Goal: Task Accomplishment & Management: Complete application form

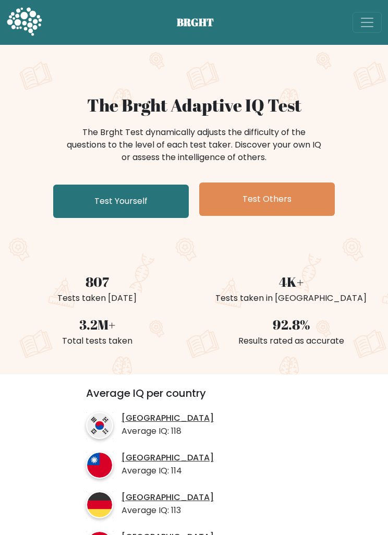
click at [171, 194] on link "Test Yourself" at bounding box center [121, 201] width 136 height 33
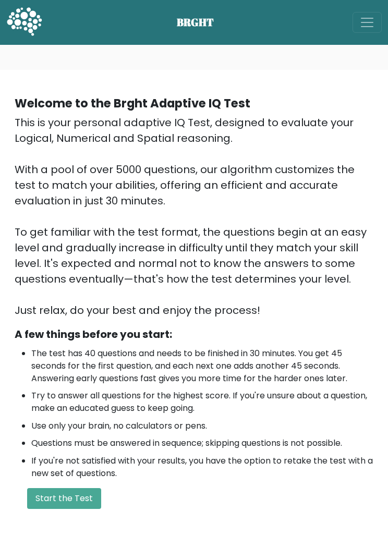
click at [76, 490] on button "Start the Test" at bounding box center [64, 498] width 74 height 21
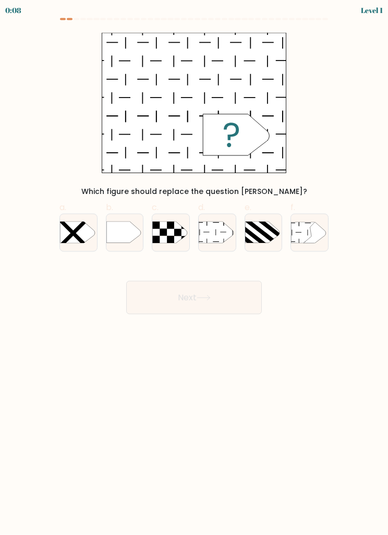
scroll to position [9, 0]
click at [213, 222] on icon at bounding box center [216, 232] width 34 height 21
click at [195, 268] on input "d." at bounding box center [194, 271] width 1 height 7
radio input "true"
click at [237, 293] on button "Next" at bounding box center [194, 297] width 136 height 33
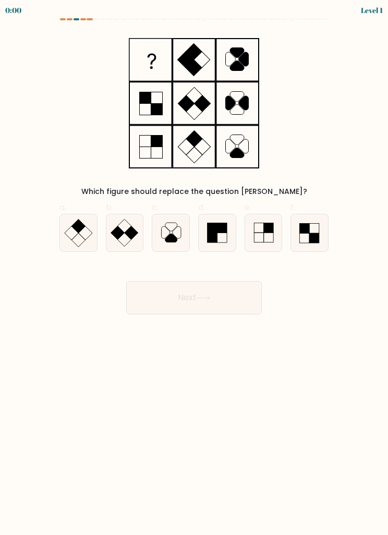
scroll to position [14, 0]
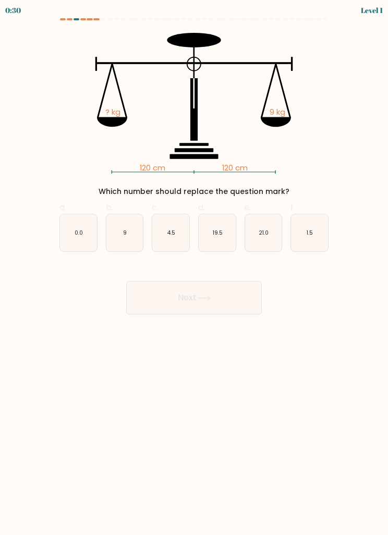
scroll to position [33, 0]
click at [261, 281] on button "Next" at bounding box center [194, 297] width 136 height 33
click at [257, 281] on button "Next" at bounding box center [194, 297] width 136 height 33
click at [266, 214] on icon "21.0" at bounding box center [263, 232] width 37 height 37
click at [195, 268] on input "e. 21.0" at bounding box center [194, 271] width 1 height 7
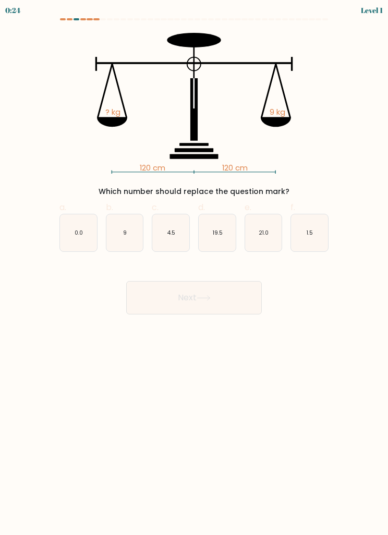
radio input "true"
click at [122, 214] on icon "9" at bounding box center [124, 232] width 37 height 37
click at [194, 268] on input "b. 9" at bounding box center [194, 271] width 1 height 7
radio input "true"
click at [124, 215] on icon "9" at bounding box center [125, 233] width 36 height 36
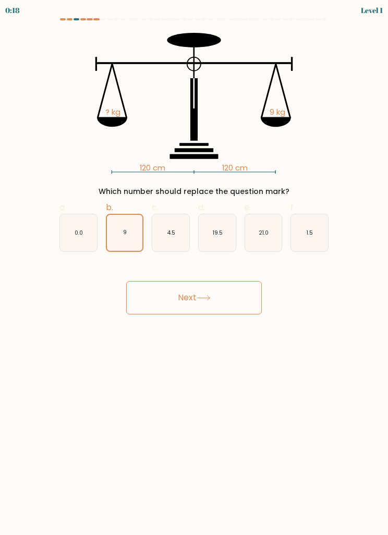
click at [194, 268] on input "b. 9" at bounding box center [194, 271] width 1 height 7
click at [186, 281] on button "Next" at bounding box center [194, 297] width 136 height 33
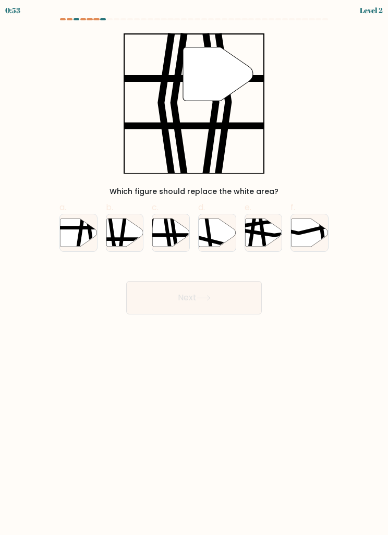
click at [168, 219] on icon at bounding box center [171, 233] width 37 height 28
click at [194, 268] on input "c." at bounding box center [194, 271] width 1 height 7
radio input "true"
click at [254, 281] on button "Next" at bounding box center [194, 297] width 136 height 33
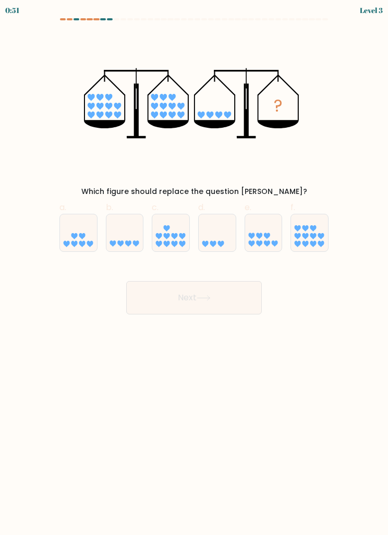
click at [246, 281] on button "Next" at bounding box center [194, 297] width 136 height 33
click at [266, 240] on icon at bounding box center [263, 232] width 37 height 31
click at [195, 268] on input "e." at bounding box center [194, 271] width 1 height 7
radio input "true"
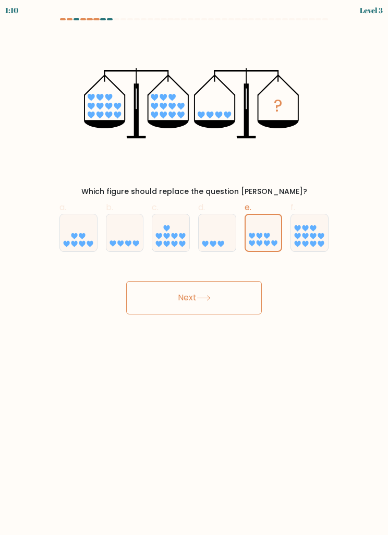
click at [248, 302] on button "Next" at bounding box center [194, 297] width 136 height 33
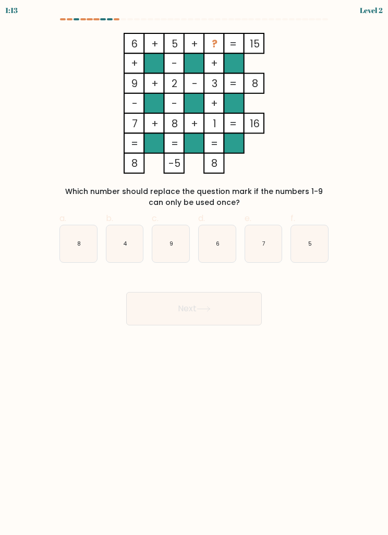
click at [125, 231] on icon "4" at bounding box center [124, 243] width 37 height 37
click at [194, 268] on input "b. 4" at bounding box center [194, 271] width 1 height 7
radio input "true"
click at [256, 313] on button "Next" at bounding box center [194, 308] width 136 height 33
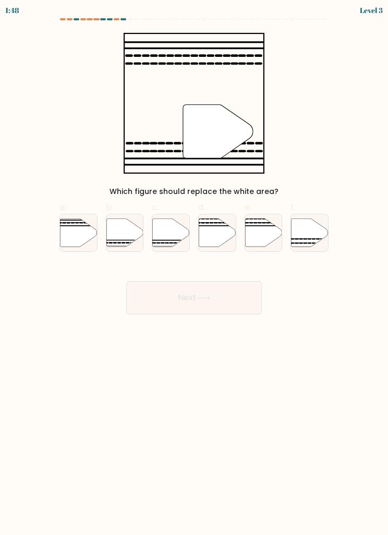
click at [310, 224] on icon at bounding box center [310, 233] width 37 height 28
click at [195, 268] on input "f." at bounding box center [194, 271] width 1 height 7
radio input "true"
click at [259, 305] on button "Next" at bounding box center [194, 297] width 136 height 33
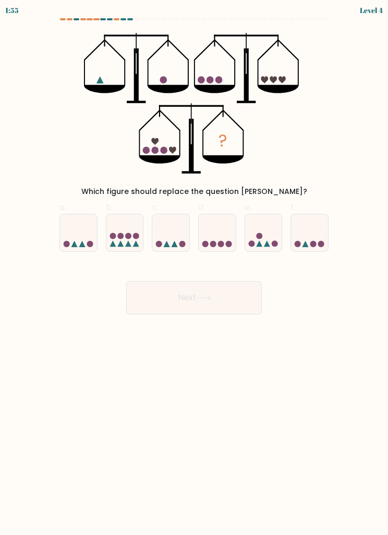
click at [269, 234] on icon at bounding box center [263, 232] width 37 height 31
click at [195, 268] on input "e." at bounding box center [194, 271] width 1 height 7
radio input "true"
click at [248, 308] on button "Next" at bounding box center [194, 297] width 136 height 33
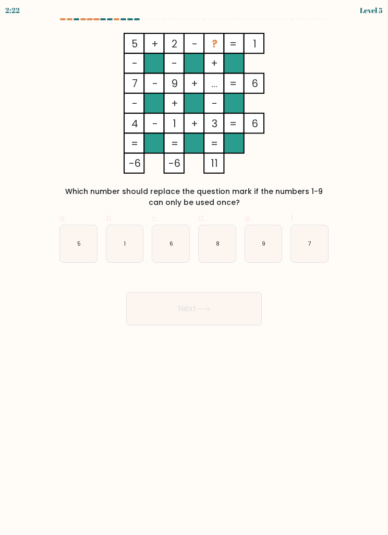
click at [168, 236] on icon "6" at bounding box center [170, 243] width 37 height 37
click at [194, 268] on input "c. 6" at bounding box center [194, 271] width 1 height 7
radio input "true"
click at [247, 313] on button "Next" at bounding box center [194, 308] width 136 height 33
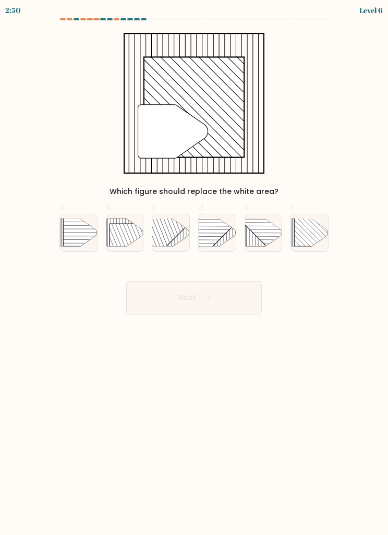
click at [314, 232] on rect at bounding box center [321, 219] width 53 height 53
click at [195, 268] on input "f." at bounding box center [194, 271] width 1 height 7
radio input "true"
click at [253, 311] on button "Next" at bounding box center [194, 297] width 136 height 33
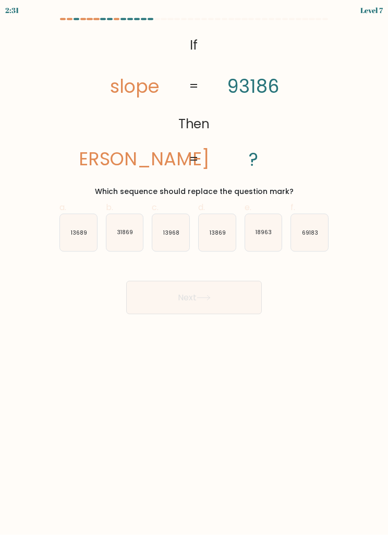
scroll to position [33, 0]
click at [122, 229] on text "31869" at bounding box center [125, 233] width 16 height 8
click at [194, 268] on input "b. 31869" at bounding box center [194, 271] width 1 height 7
radio input "true"
click at [248, 281] on button "Next" at bounding box center [194, 297] width 136 height 33
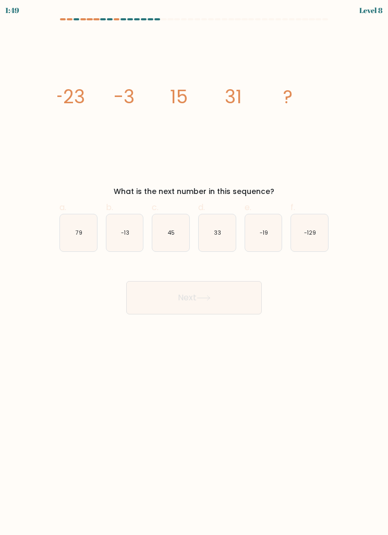
click at [176, 214] on icon "45" at bounding box center [170, 232] width 37 height 37
click at [194, 268] on input "c. 45" at bounding box center [194, 271] width 1 height 7
radio input "true"
click at [249, 281] on button "Next" at bounding box center [194, 297] width 136 height 33
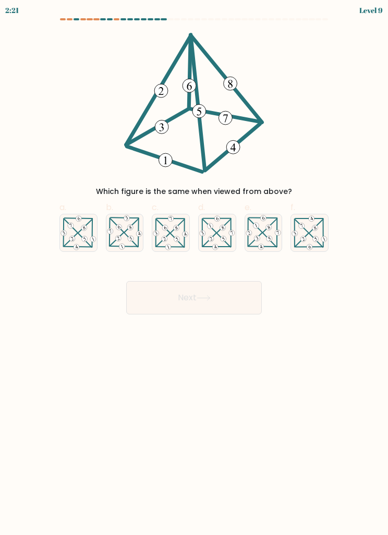
scroll to position [32, 0]
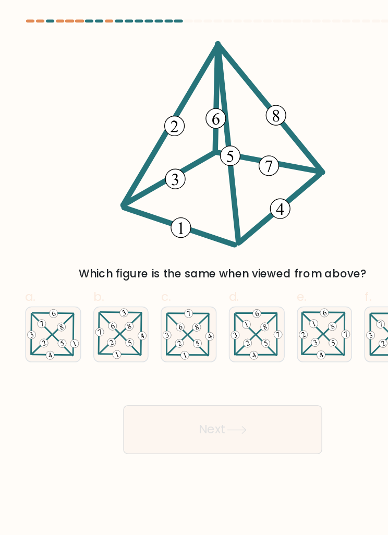
click at [152, 215] on icon at bounding box center [170, 233] width 37 height 36
click at [194, 268] on input "c." at bounding box center [194, 271] width 1 height 7
radio input "true"
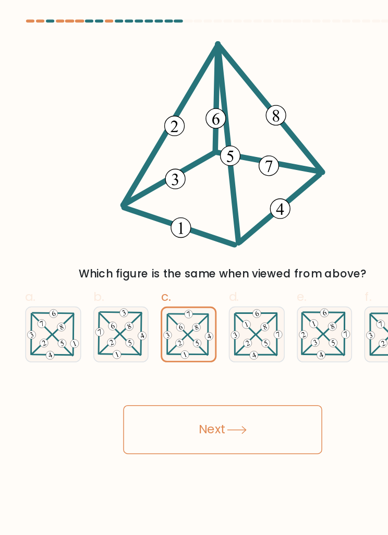
click at [196, 281] on button "Next" at bounding box center [194, 297] width 136 height 33
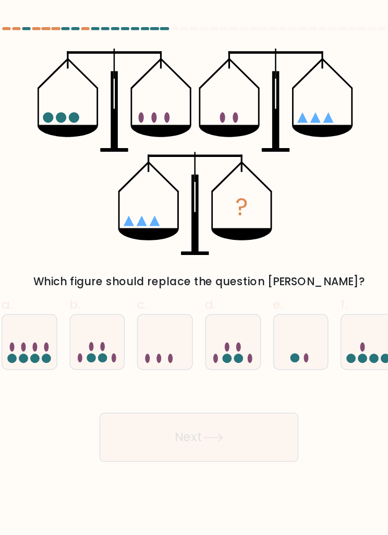
scroll to position [2, 0]
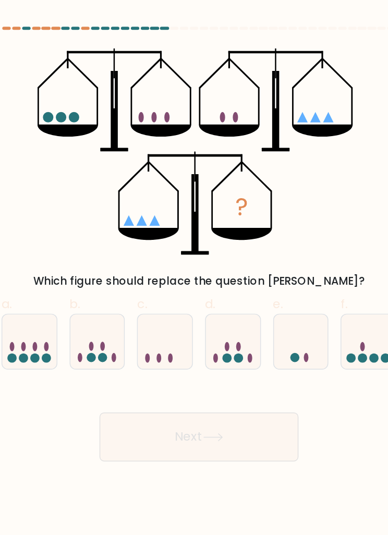
click at [252, 130] on div "? Which figure should replace the question mark?" at bounding box center [194, 115] width 282 height 164
click at [245, 235] on icon at bounding box center [263, 232] width 37 height 31
click at [195, 268] on input "e." at bounding box center [194, 271] width 1 height 7
radio input "true"
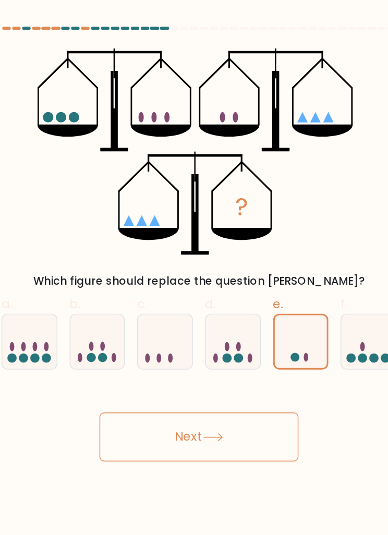
click at [187, 301] on button "Next" at bounding box center [194, 297] width 136 height 33
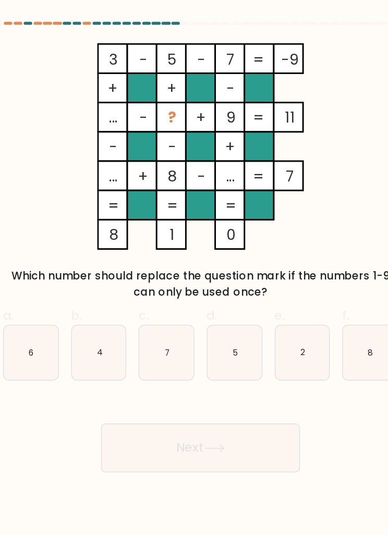
click at [262, 240] on text "2" at bounding box center [264, 244] width 4 height 8
click at [195, 268] on input "e. 2" at bounding box center [194, 271] width 1 height 7
radio input "true"
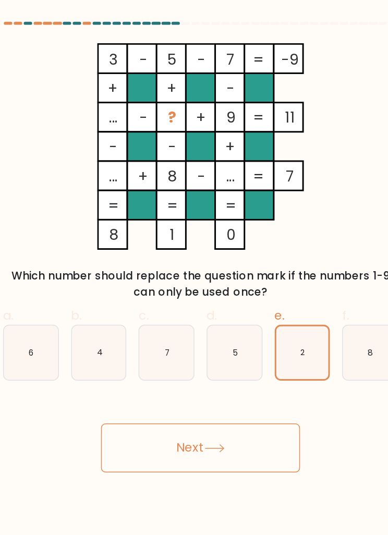
click at [187, 306] on button "Next" at bounding box center [194, 308] width 136 height 33
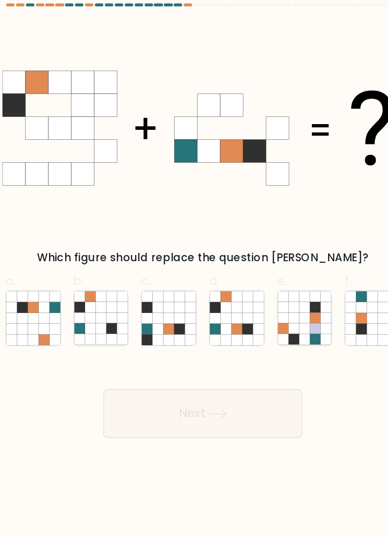
click at [221, 229] on icon at bounding box center [224, 232] width 7 height 7
click at [194, 268] on input "d." at bounding box center [194, 271] width 1 height 7
radio input "true"
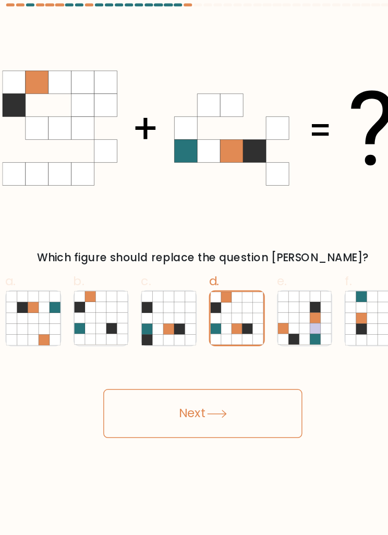
click at [187, 282] on button "Next" at bounding box center [194, 297] width 136 height 33
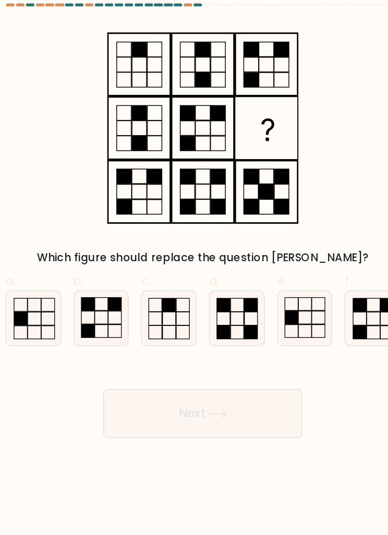
click at [213, 228] on rect at bounding box center [217, 232] width 9 height 9
click at [194, 268] on input "d." at bounding box center [194, 271] width 1 height 7
radio input "true"
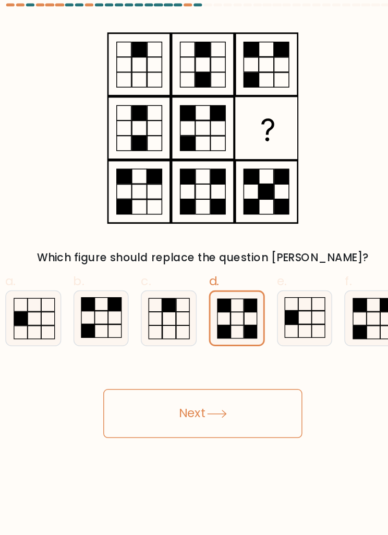
click at [189, 281] on button "Next" at bounding box center [194, 297] width 136 height 33
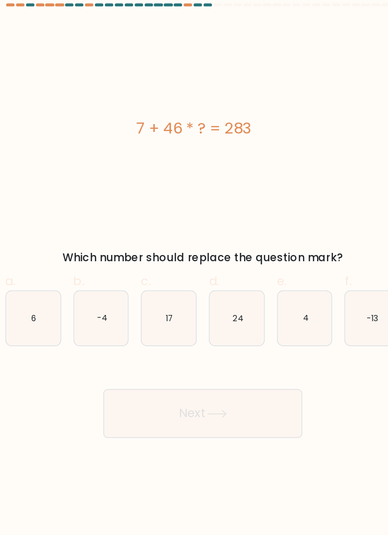
click at [199, 214] on icon "24" at bounding box center [217, 232] width 37 height 37
click at [194, 268] on input "d. 24" at bounding box center [194, 271] width 1 height 7
radio input "true"
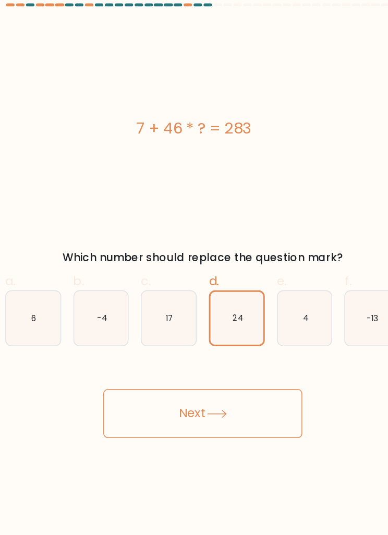
click at [160, 281] on button "Next" at bounding box center [194, 297] width 136 height 33
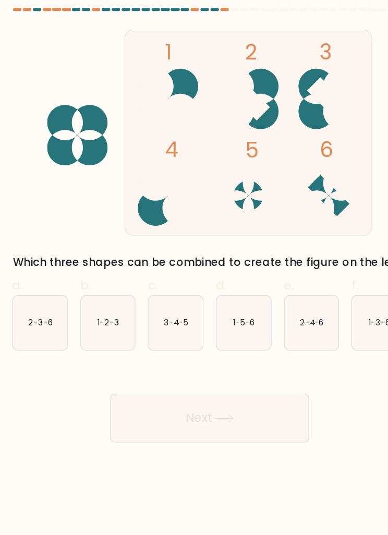
click at [210, 229] on text "1-5-6" at bounding box center [217, 233] width 15 height 8
click at [194, 268] on input "d. 1-5-6" at bounding box center [194, 271] width 1 height 7
radio input "true"
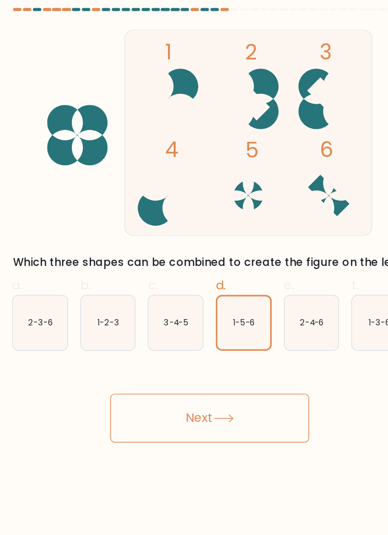
click at [197, 281] on button "Next" at bounding box center [194, 297] width 136 height 33
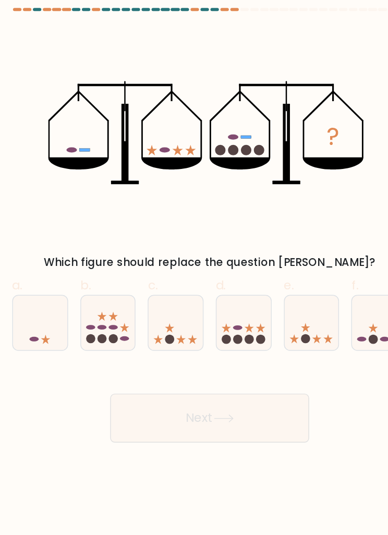
click at [199, 217] on icon at bounding box center [217, 232] width 37 height 31
click at [194, 268] on input "d." at bounding box center [194, 271] width 1 height 7
radio input "true"
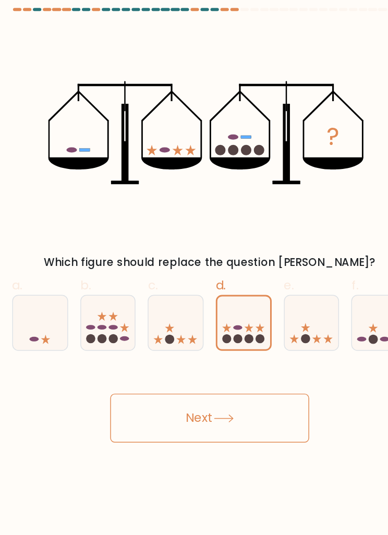
click at [166, 281] on button "Next" at bounding box center [194, 297] width 136 height 33
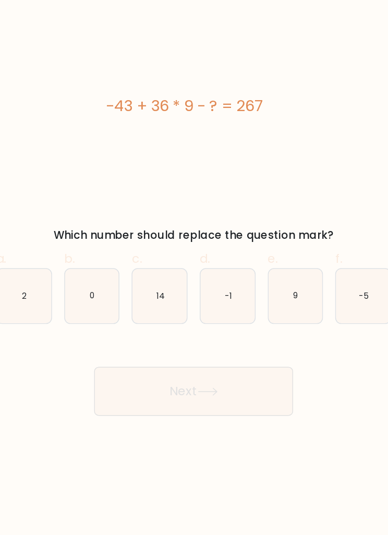
click at [262, 229] on text "9" at bounding box center [264, 233] width 4 height 8
click at [195, 268] on input "e. 9" at bounding box center [194, 271] width 1 height 7
radio input "true"
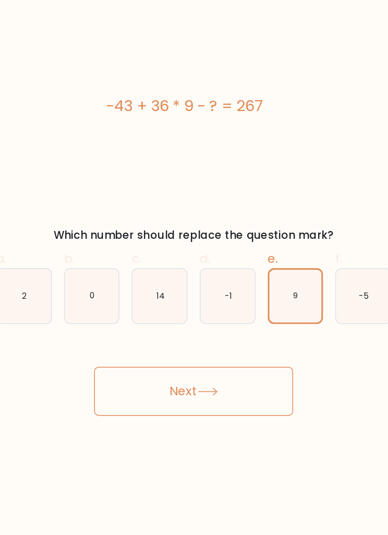
click at [180, 281] on button "Next" at bounding box center [194, 297] width 136 height 33
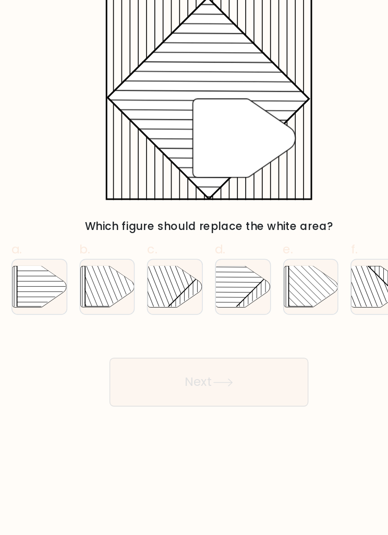
click at [168, 191] on rect at bounding box center [204, 218] width 72 height 72
click at [194, 268] on input "d." at bounding box center [194, 271] width 1 height 7
radio input "true"
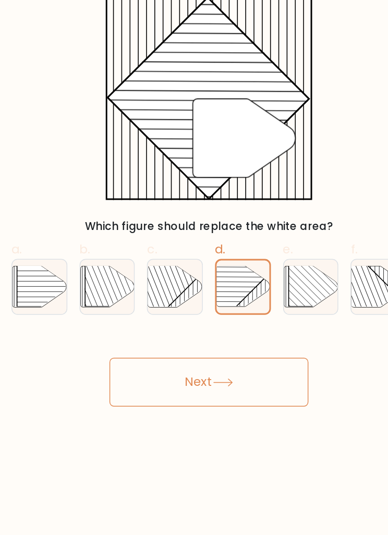
click at [190, 281] on button "Next" at bounding box center [194, 297] width 136 height 33
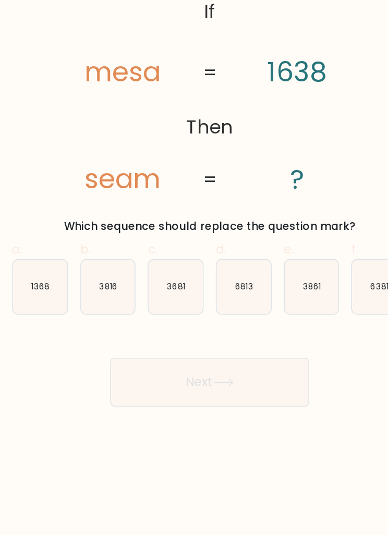
click at [152, 214] on icon "3681" at bounding box center [170, 232] width 37 height 37
click at [194, 268] on input "c. 3681" at bounding box center [194, 271] width 1 height 7
radio input "true"
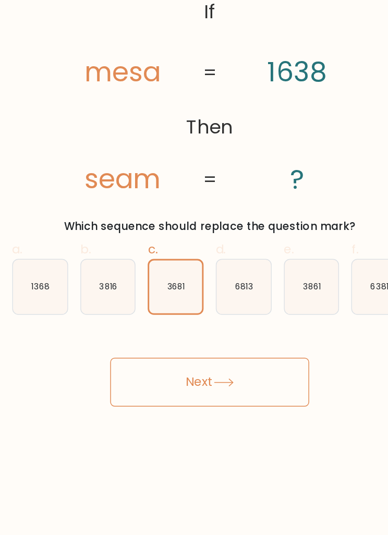
click at [157, 281] on button "Next" at bounding box center [194, 297] width 136 height 33
click at [204, 281] on button "Next" at bounding box center [194, 297] width 136 height 33
click at [195, 281] on button "Next" at bounding box center [194, 297] width 136 height 33
click at [173, 281] on button "Next" at bounding box center [194, 297] width 136 height 33
click at [177, 281] on button "Next" at bounding box center [194, 297] width 136 height 33
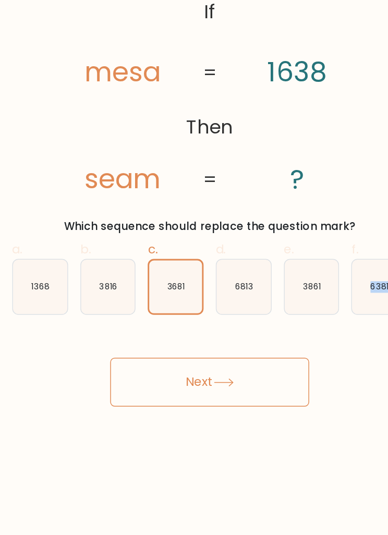
click at [165, 229] on text "3681" at bounding box center [171, 233] width 12 height 8
click at [194, 268] on input "c. 3681" at bounding box center [194, 271] width 1 height 7
click at [153, 215] on icon "3681" at bounding box center [171, 233] width 36 height 36
click at [194, 268] on input "c. 3681" at bounding box center [194, 271] width 1 height 7
click at [197, 296] on icon at bounding box center [203, 298] width 13 height 5
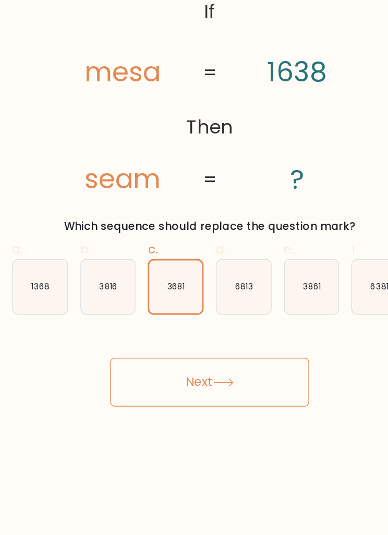
click at [156, 281] on button "Next" at bounding box center [194, 297] width 136 height 33
click at [153, 215] on icon "3681" at bounding box center [171, 233] width 36 height 36
click at [194, 268] on input "c. 3681" at bounding box center [194, 271] width 1 height 7
click at [153, 215] on icon "3681" at bounding box center [171, 233] width 36 height 36
click at [194, 268] on input "c. 3681" at bounding box center [194, 271] width 1 height 7
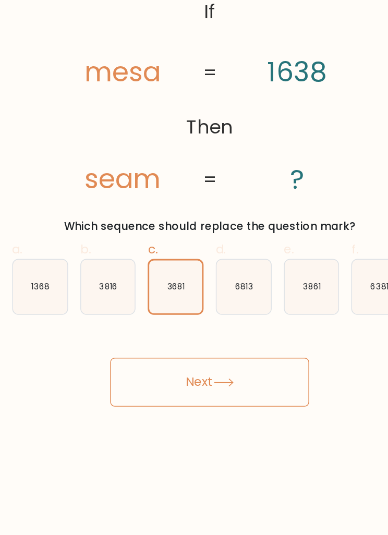
click at [153, 215] on icon "3681" at bounding box center [171, 233] width 36 height 36
click at [194, 268] on input "c. 3681" at bounding box center [194, 271] width 1 height 7
click at [144, 281] on button "Next" at bounding box center [194, 297] width 136 height 33
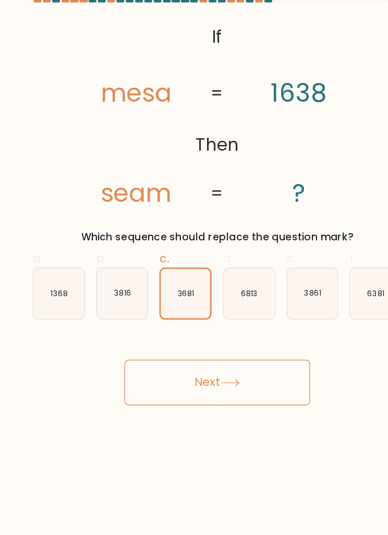
scroll to position [0, 0]
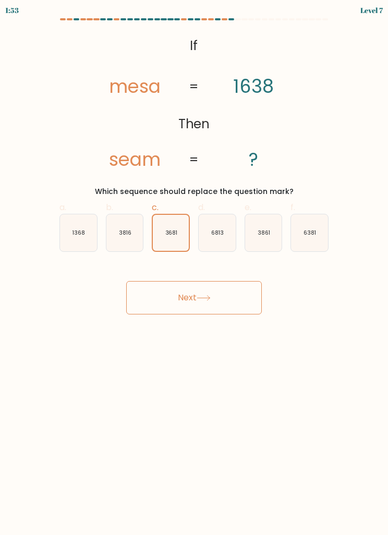
click at [171, 223] on icon "3681" at bounding box center [171, 233] width 36 height 36
click at [194, 268] on input "c. 3681" at bounding box center [194, 271] width 1 height 7
click at [209, 293] on button "Next" at bounding box center [194, 297] width 136 height 33
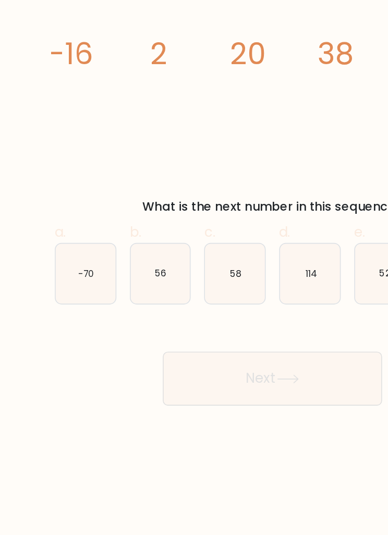
click at [106, 214] on icon "56" at bounding box center [124, 232] width 37 height 37
click at [194, 268] on input "b. 56" at bounding box center [194, 271] width 1 height 7
radio input "true"
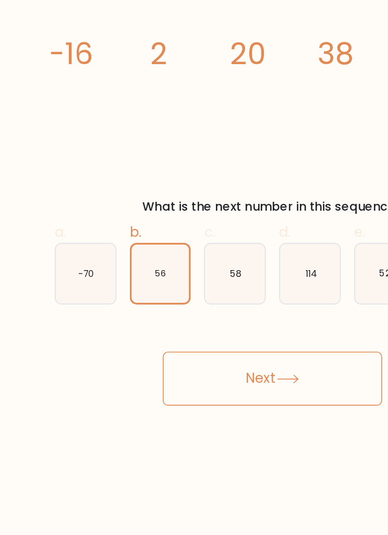
click at [164, 281] on button "Next" at bounding box center [194, 297] width 136 height 33
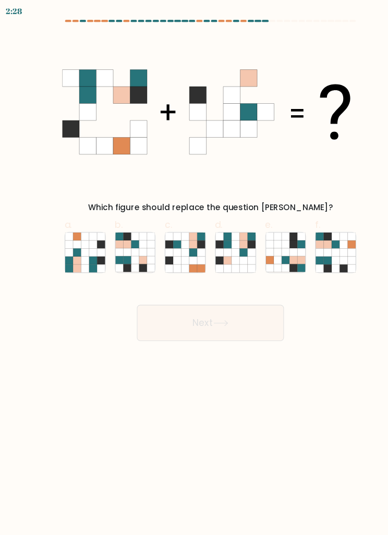
click at [215, 228] on icon at bounding box center [216, 225] width 7 height 7
click at [195, 268] on input "d." at bounding box center [194, 271] width 1 height 7
radio input "true"
click at [247, 302] on button "Next" at bounding box center [194, 297] width 136 height 33
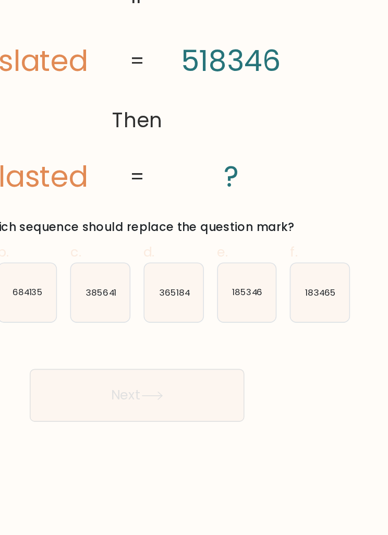
click at [254, 229] on text "185346" at bounding box center [263, 233] width 19 height 8
click at [194, 268] on input "e. 185346" at bounding box center [194, 271] width 1 height 7
radio input "true"
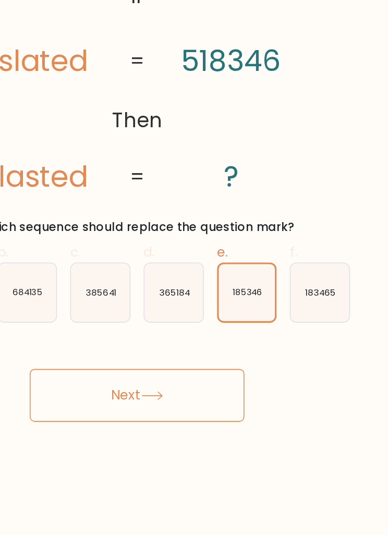
click at [141, 281] on button "Next" at bounding box center [194, 297] width 136 height 33
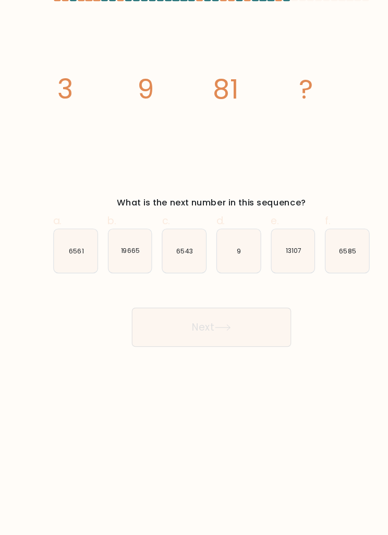
click at [329, 106] on form at bounding box center [194, 166] width 388 height 296
click at [164, 229] on text "6543" at bounding box center [171, 233] width 14 height 8
click at [194, 268] on input "c. 6543" at bounding box center [194, 271] width 1 height 7
radio input "true"
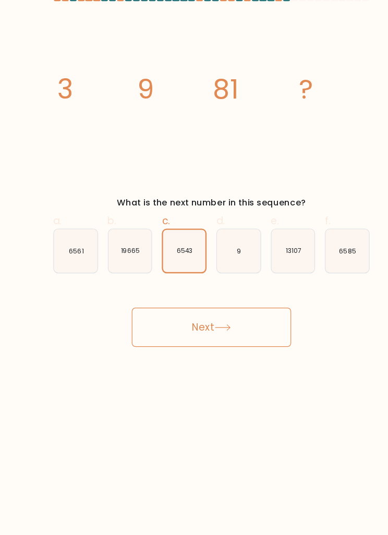
click at [179, 281] on button "Next" at bounding box center [194, 297] width 136 height 33
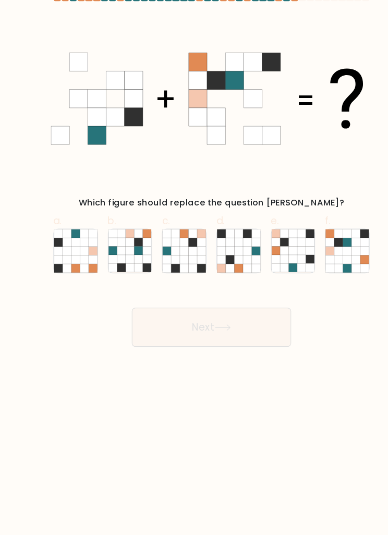
click at [260, 214] on icon at bounding box center [263, 217] width 7 height 7
click at [195, 268] on input "e." at bounding box center [194, 271] width 1 height 7
radio input "true"
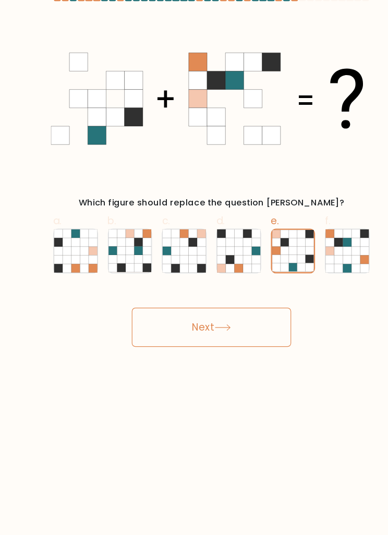
click at [237, 282] on button "Next" at bounding box center [194, 297] width 136 height 33
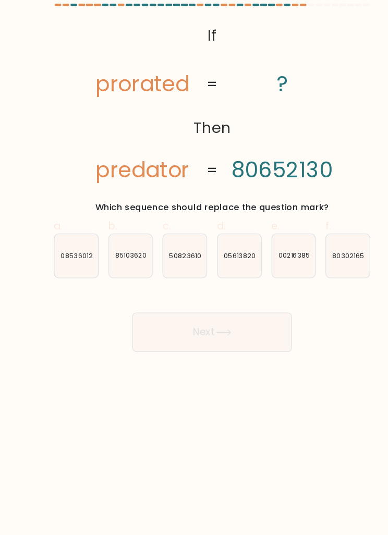
click at [209, 229] on text "05613820" at bounding box center [217, 233] width 27 height 8
click at [195, 268] on input "d. 05613820" at bounding box center [194, 271] width 1 height 7
radio input "true"
click at [211, 281] on button "Next" at bounding box center [194, 297] width 136 height 33
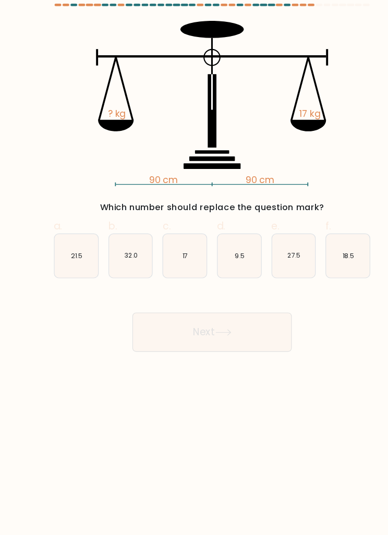
click at [156, 214] on icon "17" at bounding box center [170, 232] width 37 height 37
click at [194, 268] on input "c. 17" at bounding box center [194, 271] width 1 height 7
radio input "true"
click at [198, 281] on button "Next" at bounding box center [194, 297] width 136 height 33
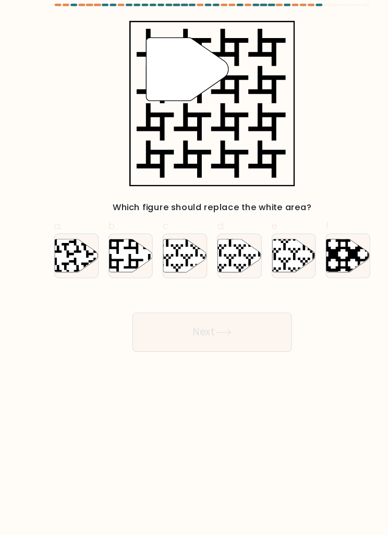
click at [107, 219] on icon at bounding box center [124, 233] width 37 height 28
click at [194, 268] on input "b." at bounding box center [194, 271] width 1 height 7
radio input "true"
click at [209, 282] on button "Next" at bounding box center [194, 297] width 136 height 33
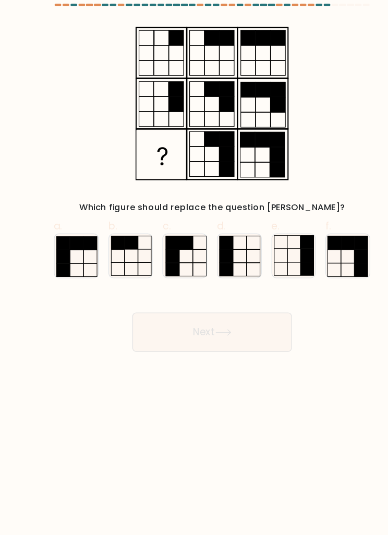
click at [251, 214] on icon at bounding box center [263, 232] width 37 height 37
click at [195, 268] on input "e." at bounding box center [194, 271] width 1 height 7
radio input "true"
click at [229, 283] on button "Next" at bounding box center [194, 297] width 136 height 33
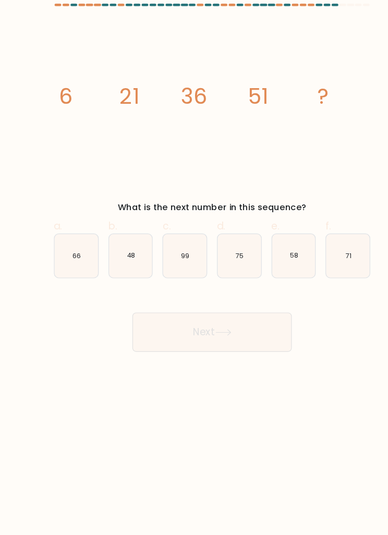
click at [68, 214] on icon "66" at bounding box center [78, 232] width 37 height 37
click at [194, 268] on input "a. 66" at bounding box center [194, 271] width 1 height 7
radio input "true"
click at [234, 281] on button "Next" at bounding box center [194, 297] width 136 height 33
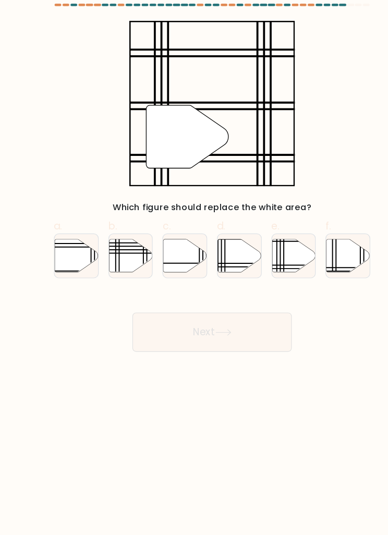
click at [261, 219] on icon at bounding box center [263, 233] width 37 height 28
click at [195, 268] on input "e." at bounding box center [194, 271] width 1 height 7
radio input "true"
click at [219, 283] on button "Next" at bounding box center [194, 297] width 136 height 33
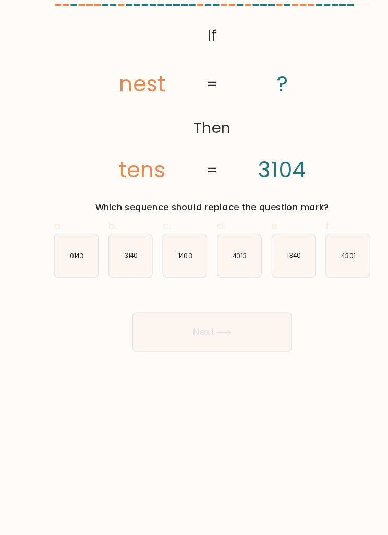
click at [74, 214] on icon "0143" at bounding box center [78, 232] width 37 height 37
click at [194, 268] on input "a. 0143" at bounding box center [194, 271] width 1 height 7
radio input "true"
click at [198, 295] on icon at bounding box center [204, 298] width 14 height 6
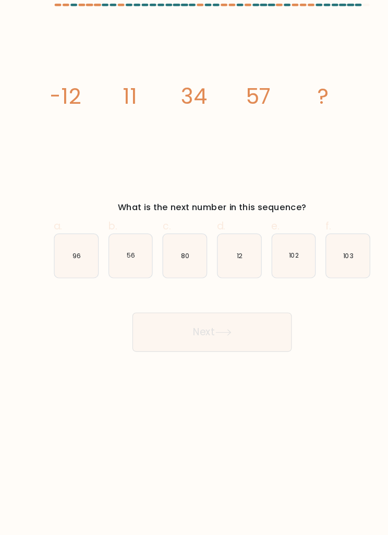
click at [164, 214] on icon "80" at bounding box center [170, 232] width 37 height 37
click at [194, 268] on input "c. 80" at bounding box center [194, 271] width 1 height 7
radio input "true"
click at [212, 281] on button "Next" at bounding box center [194, 297] width 136 height 33
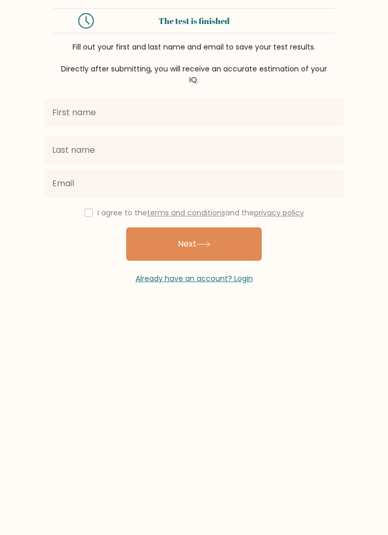
click at [280, 104] on input "text" at bounding box center [194, 112] width 300 height 29
type input "J"
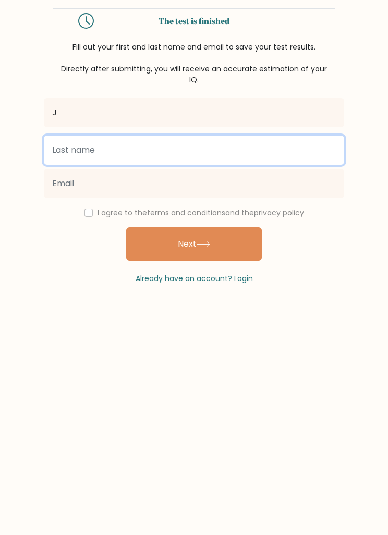
click at [218, 151] on input "text" at bounding box center [194, 150] width 300 height 29
type input "B"
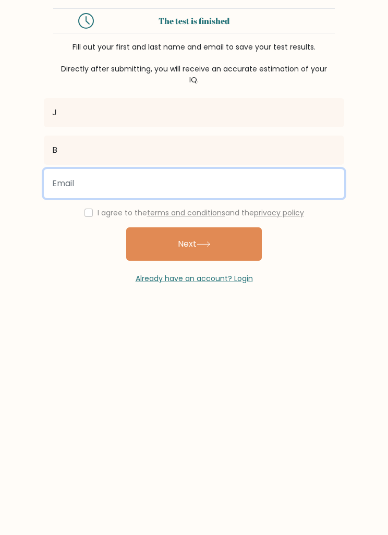
click at [187, 180] on input "email" at bounding box center [194, 183] width 300 height 29
type input "j@g.com"
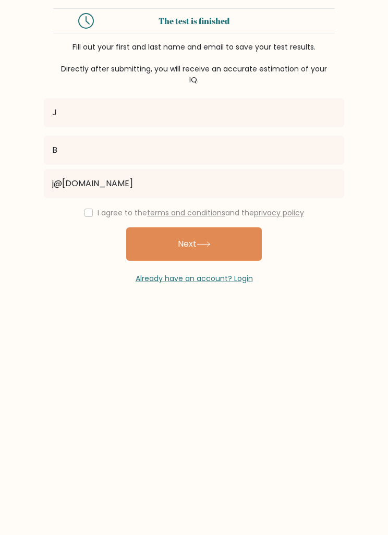
click at [232, 240] on button "Next" at bounding box center [194, 243] width 136 height 33
click at [234, 241] on button "Next" at bounding box center [194, 243] width 136 height 33
click at [86, 211] on input "checkbox" at bounding box center [88, 213] width 8 height 8
checkbox input "true"
click at [234, 237] on button "Next" at bounding box center [194, 243] width 136 height 33
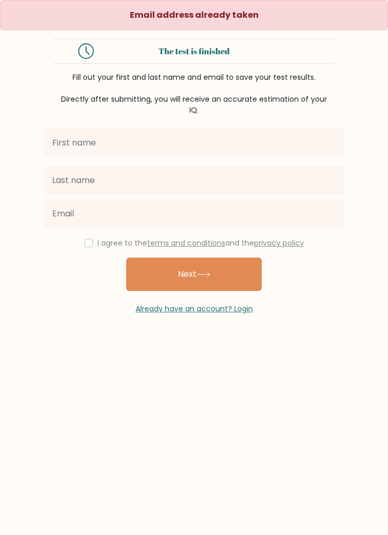
click at [308, 137] on input "text" at bounding box center [194, 142] width 300 height 29
click at [387, 200] on form "The test is finished Fill out your first and last name and email to save your t…" at bounding box center [194, 177] width 388 height 276
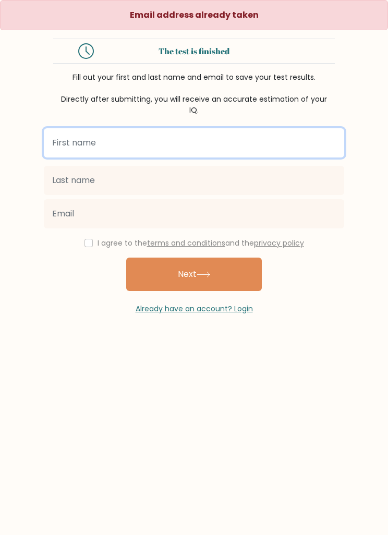
click at [263, 145] on input "text" at bounding box center [194, 142] width 300 height 29
type input "J"
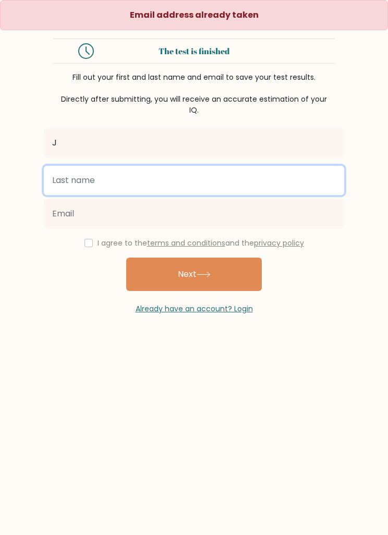
click at [197, 181] on input "text" at bounding box center [194, 180] width 300 height 29
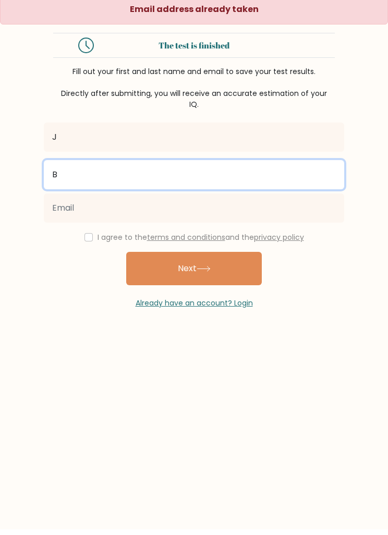
type input "B"
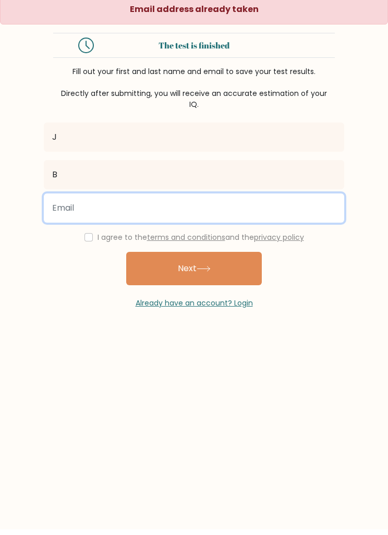
click at [142, 211] on input "email" at bounding box center [194, 213] width 300 height 29
click at [159, 212] on input "email" at bounding box center [194, 213] width 300 height 29
type input "baroncrickstown@gmail.com"
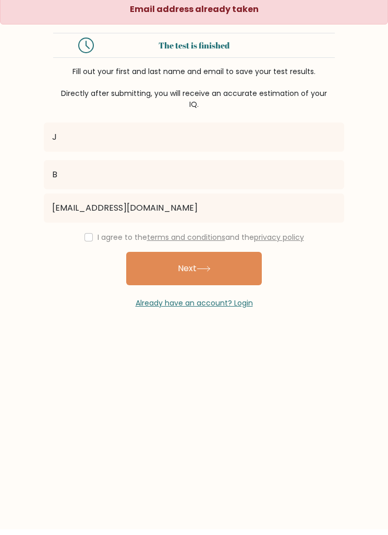
click at [238, 263] on button "Next" at bounding box center [194, 274] width 136 height 33
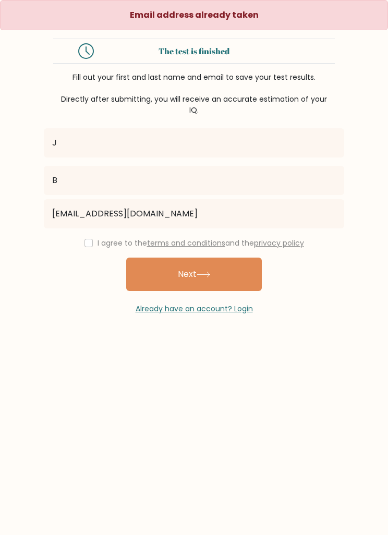
click at [88, 237] on div "I agree to the terms and conditions and the privacy policy" at bounding box center [194, 243] width 313 height 13
click at [94, 237] on div "I agree to the terms and conditions and the privacy policy" at bounding box center [194, 243] width 313 height 13
click at [89, 239] on input "checkbox" at bounding box center [88, 243] width 8 height 8
checkbox input "true"
click at [188, 266] on button "Next" at bounding box center [194, 274] width 136 height 33
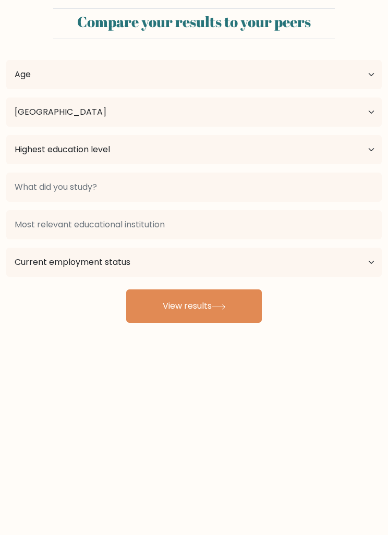
select select "IE"
click at [249, 304] on button "View results" at bounding box center [194, 305] width 136 height 33
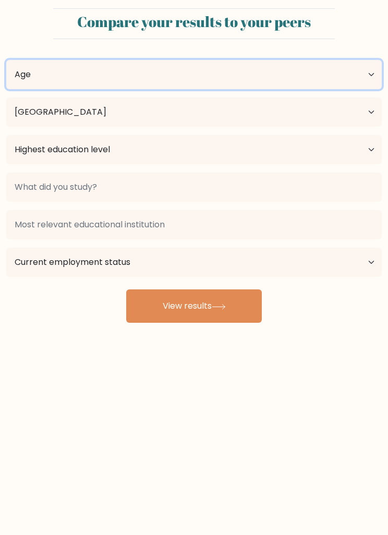
click at [372, 69] on select "Age Under [DEMOGRAPHIC_DATA] [DEMOGRAPHIC_DATA] [DEMOGRAPHIC_DATA] [DEMOGRAPHIC…" at bounding box center [193, 74] width 375 height 29
click at [365, 70] on select "Age Under [DEMOGRAPHIC_DATA] [DEMOGRAPHIC_DATA] [DEMOGRAPHIC_DATA] [DEMOGRAPHIC…" at bounding box center [193, 74] width 375 height 29
select select "65_plus"
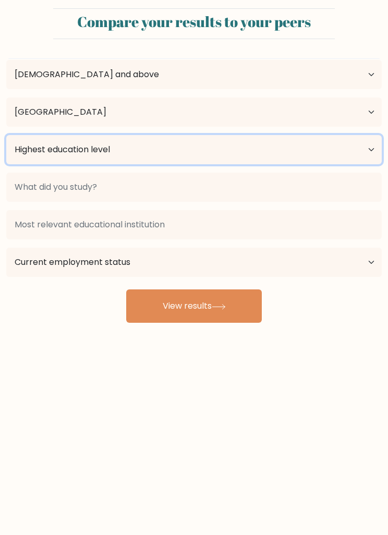
click at [350, 147] on select "Highest education level No schooling Primary Lower Secondary Upper Secondary Oc…" at bounding box center [193, 149] width 375 height 29
select select "masters_degree"
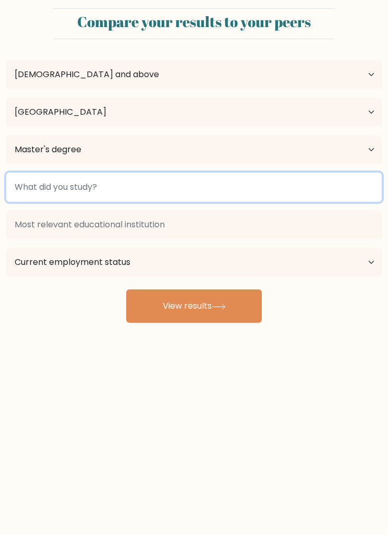
click at [332, 186] on input at bounding box center [193, 187] width 375 height 29
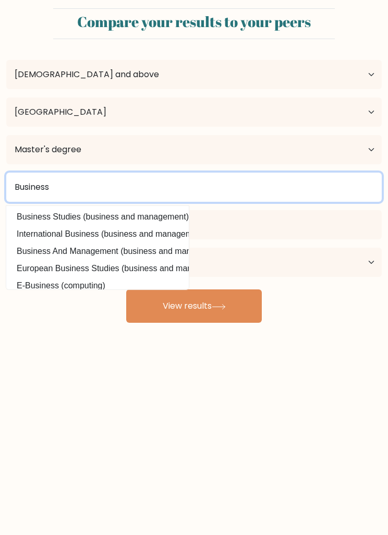
type input "Business"
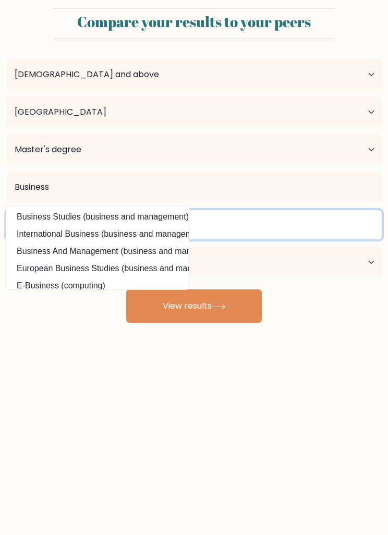
click at [262, 220] on input at bounding box center [193, 224] width 375 height 29
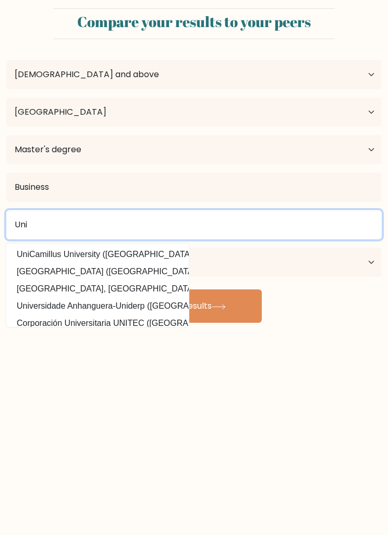
type input "Uni"
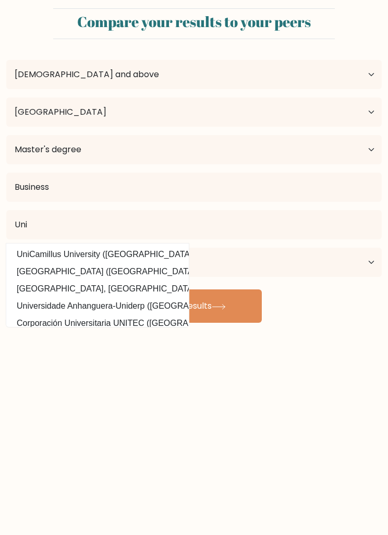
click at [239, 299] on button "View results" at bounding box center [194, 305] width 136 height 33
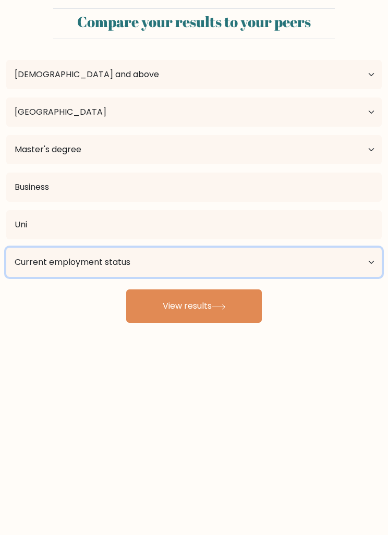
click at [274, 268] on select "Current employment status Employed Student Retired Other / prefer not to answer" at bounding box center [193, 262] width 375 height 29
select select "retired"
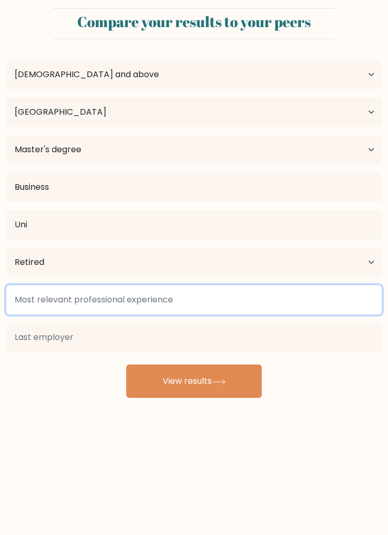
click at [297, 297] on input at bounding box center [193, 299] width 375 height 29
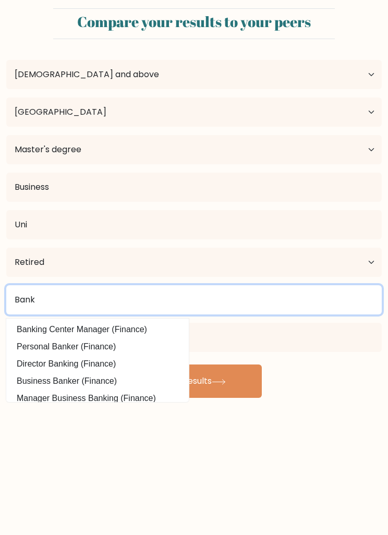
type input "Bank"
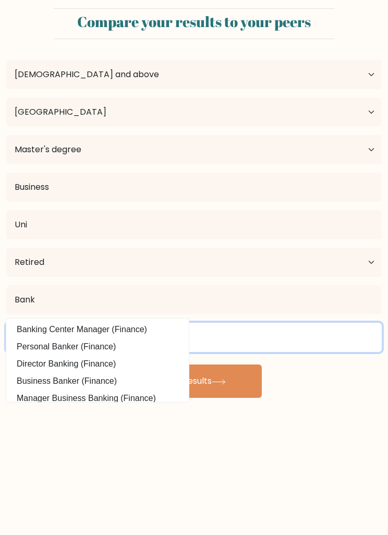
click at [246, 338] on input at bounding box center [193, 337] width 375 height 29
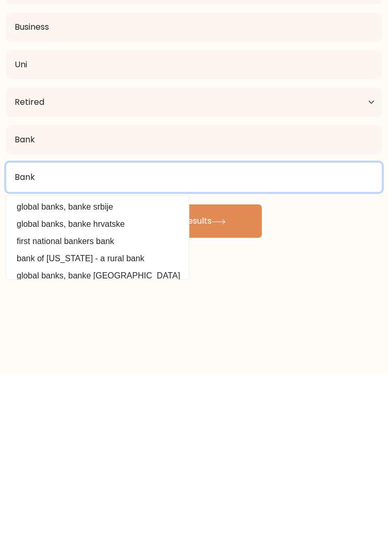
type input "Bank"
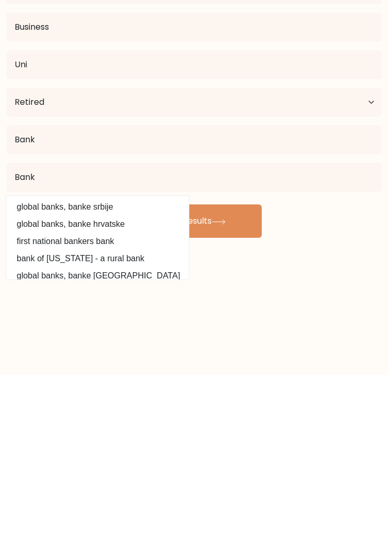
click at [238, 365] on button "View results" at bounding box center [194, 381] width 136 height 33
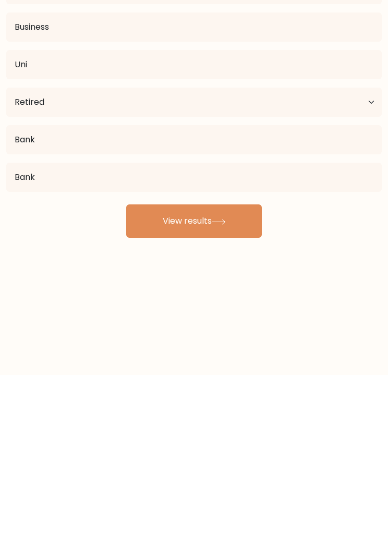
scroll to position [33, 0]
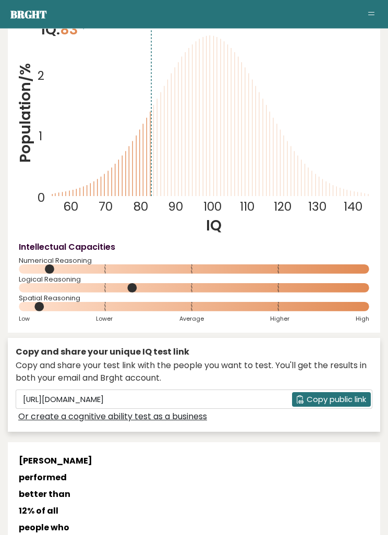
scroll to position [121, 0]
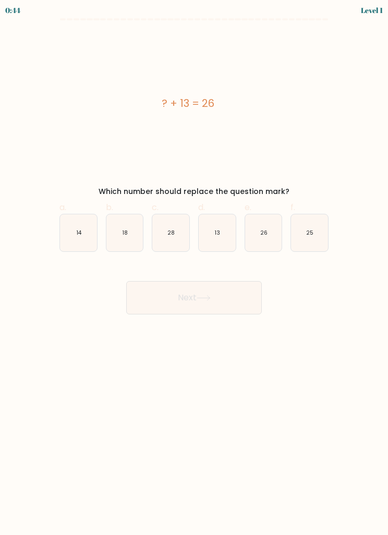
scroll to position [44, 14]
